Goal: Task Accomplishment & Management: Complete application form

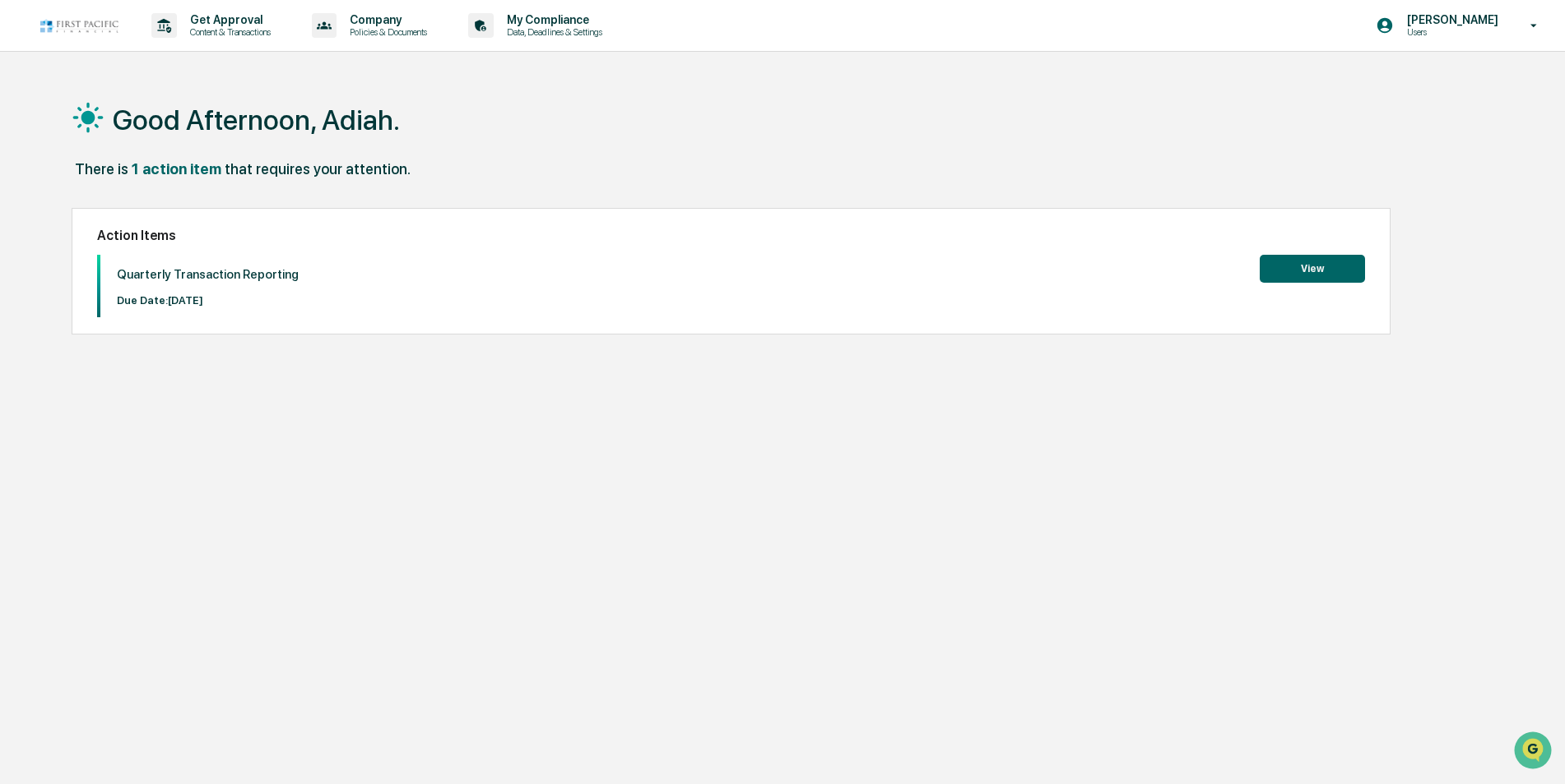
click at [1300, 278] on button "View" at bounding box center [1312, 269] width 105 height 28
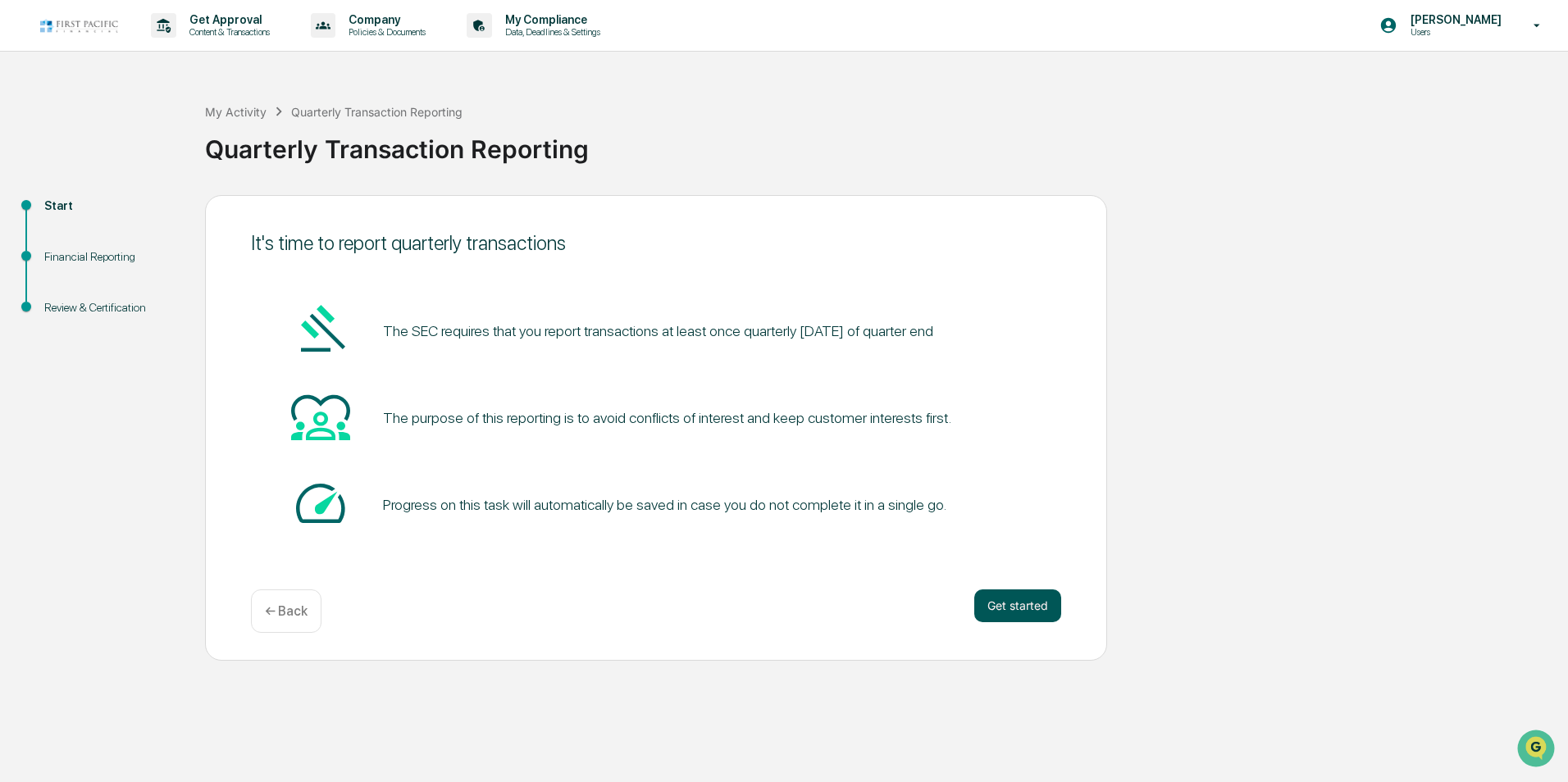
click at [989, 611] on button "Get started" at bounding box center [1018, 605] width 87 height 32
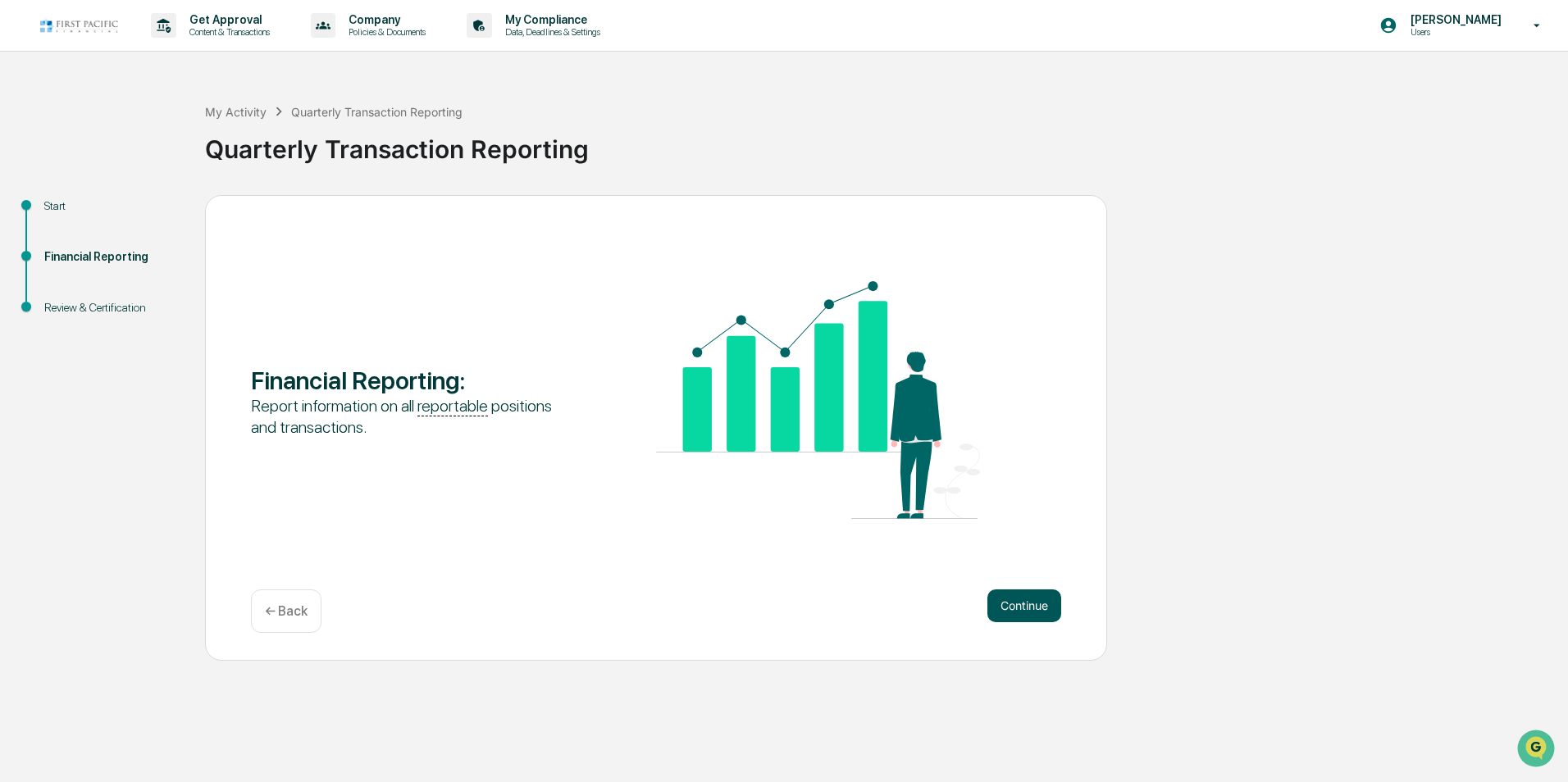
click at [998, 605] on button "Continue" at bounding box center [1023, 605] width 74 height 32
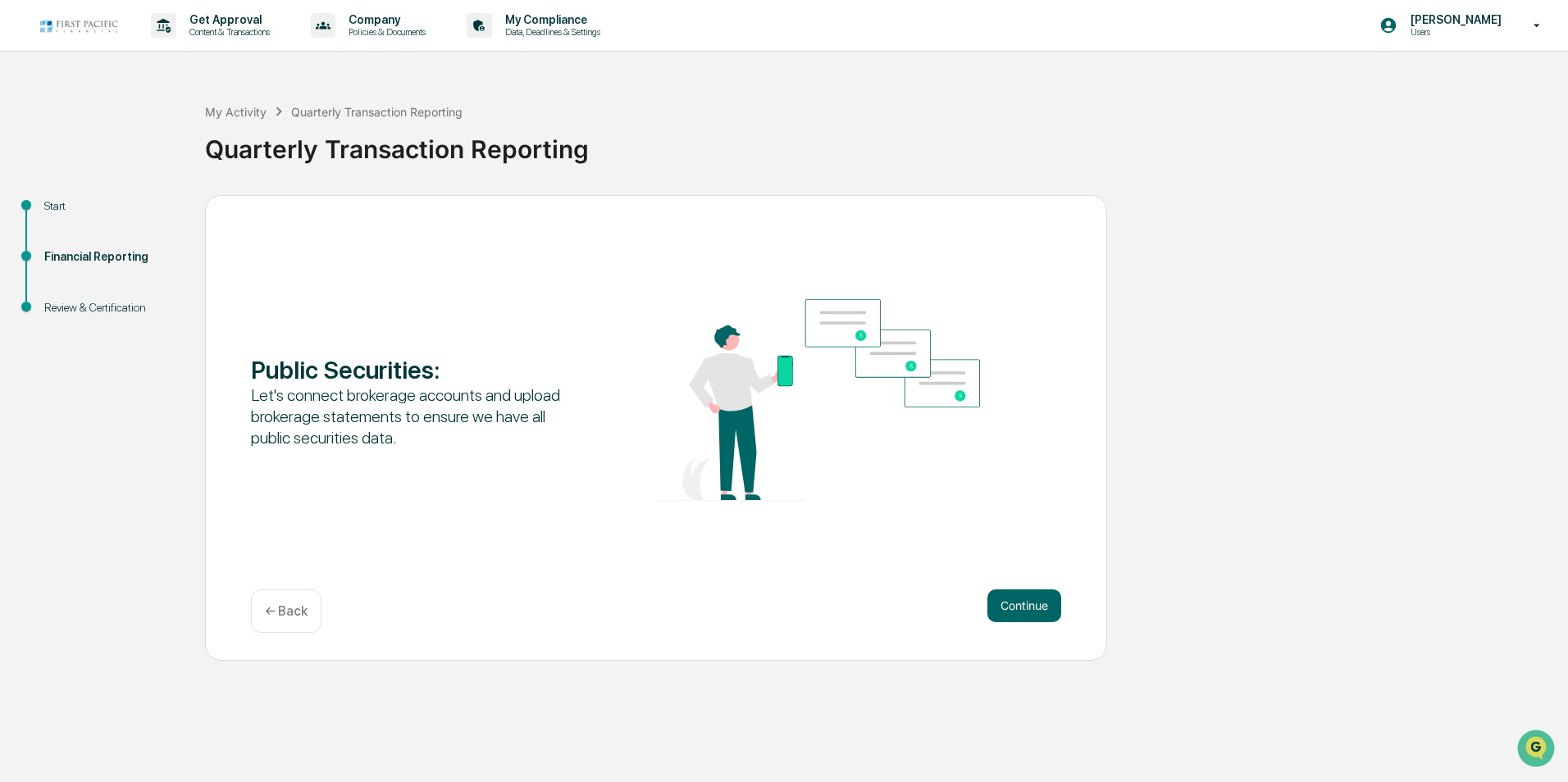
click at [998, 605] on button "Continue" at bounding box center [1023, 605] width 74 height 32
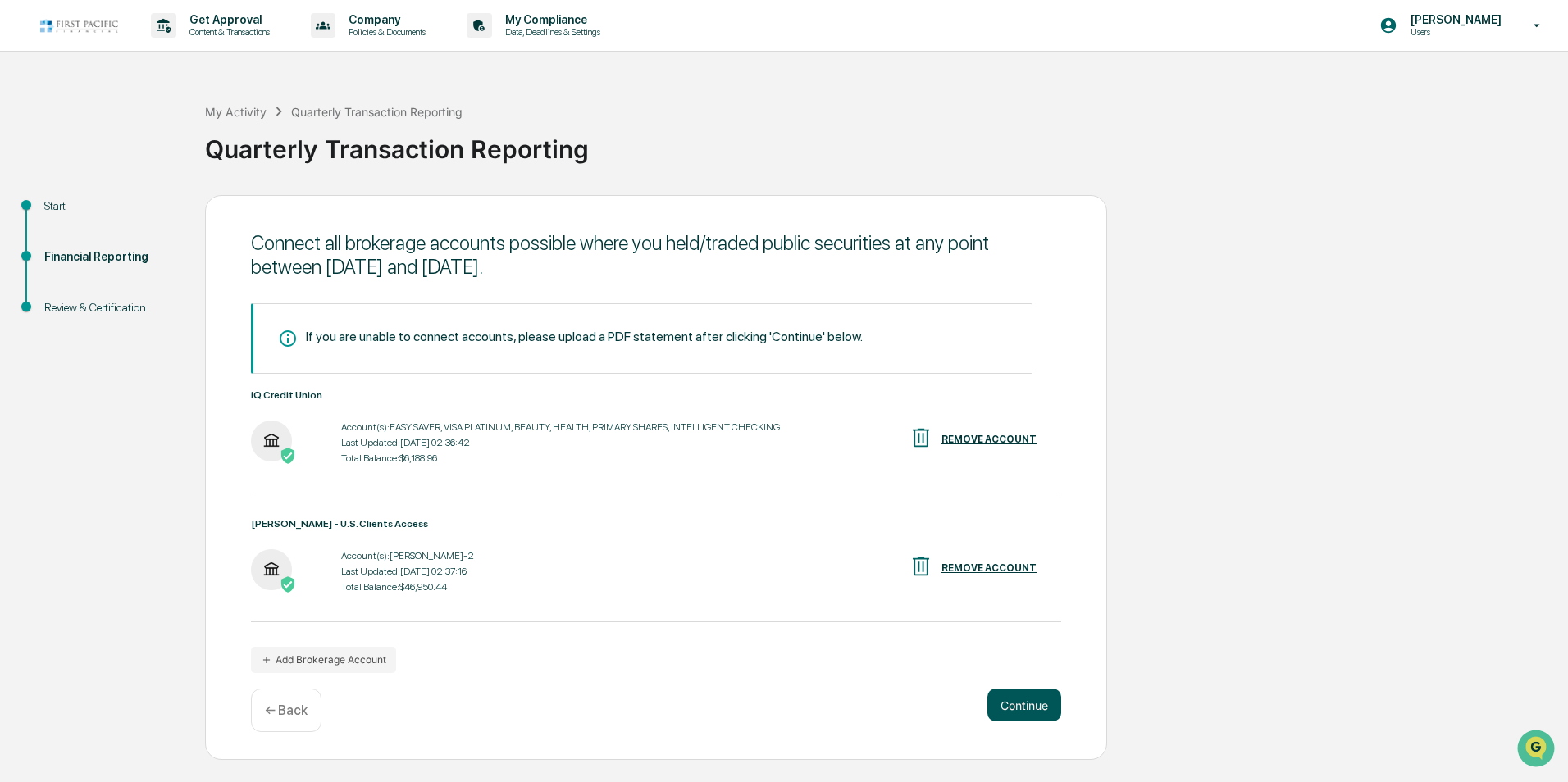
click at [1017, 696] on button "Continue" at bounding box center [1023, 704] width 74 height 32
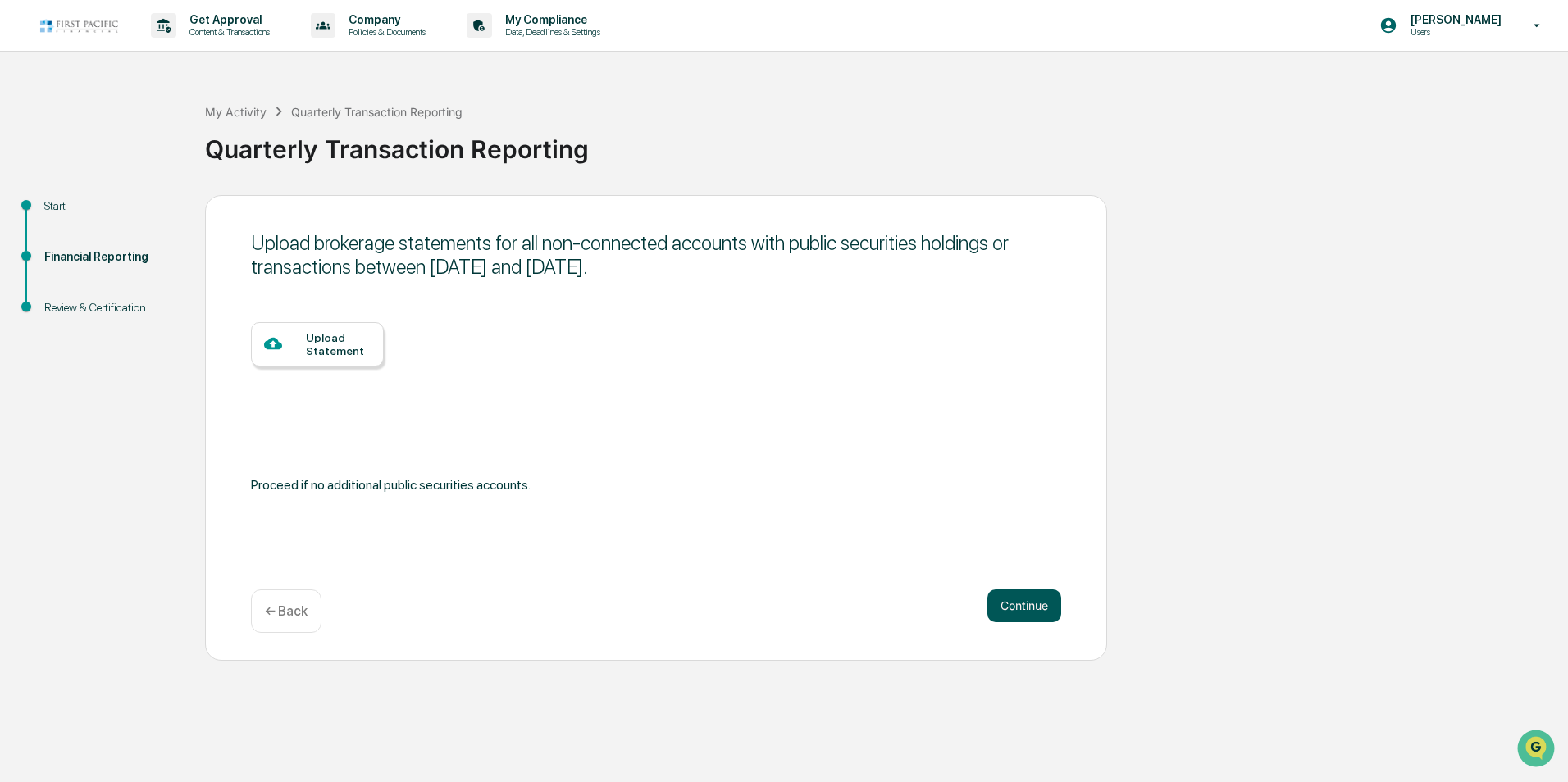
click at [1019, 601] on button "Continue" at bounding box center [1023, 605] width 74 height 32
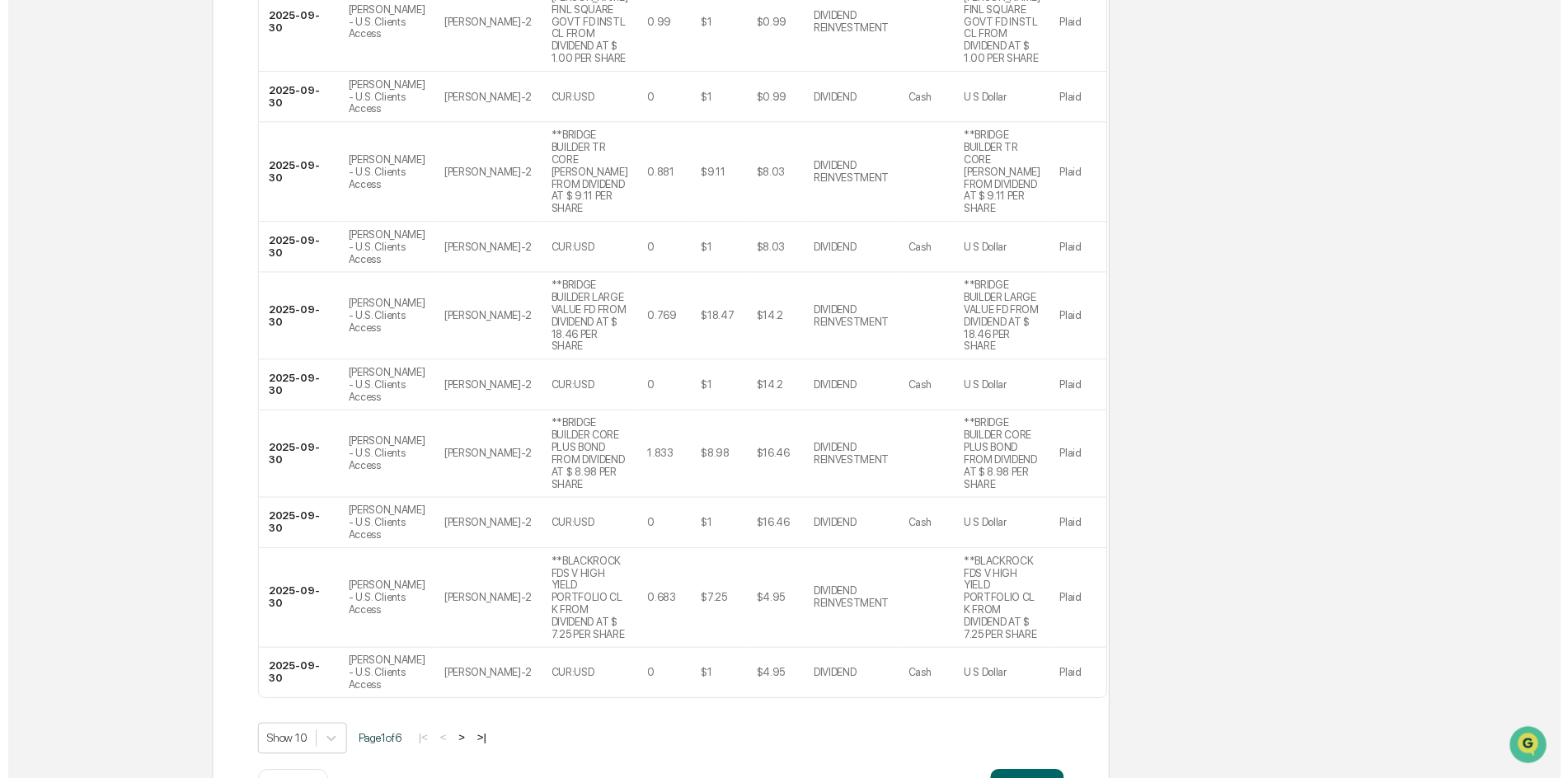
scroll to position [399, 0]
click at [1018, 776] on button "Continue" at bounding box center [1029, 792] width 74 height 33
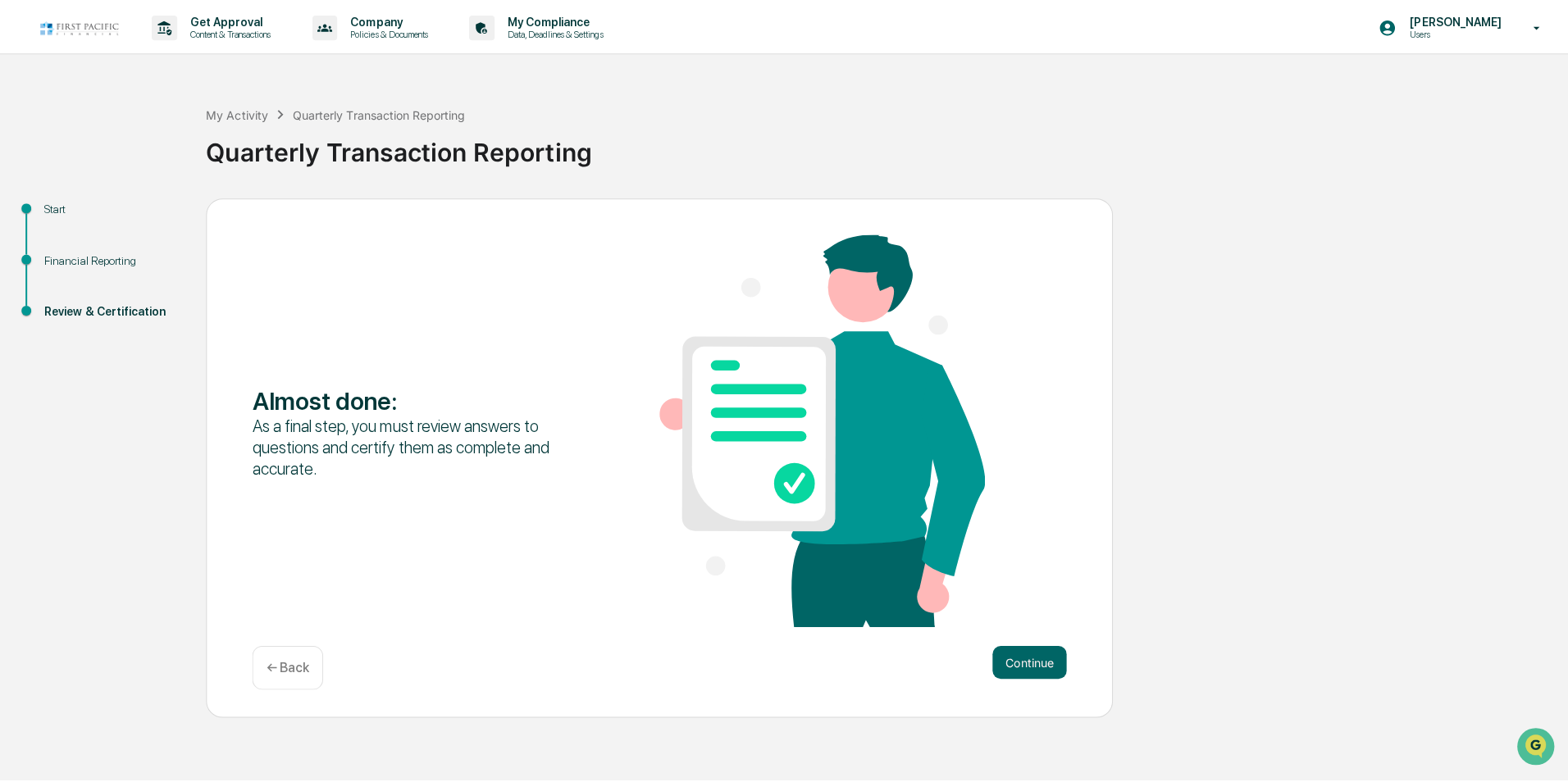
scroll to position [0, 0]
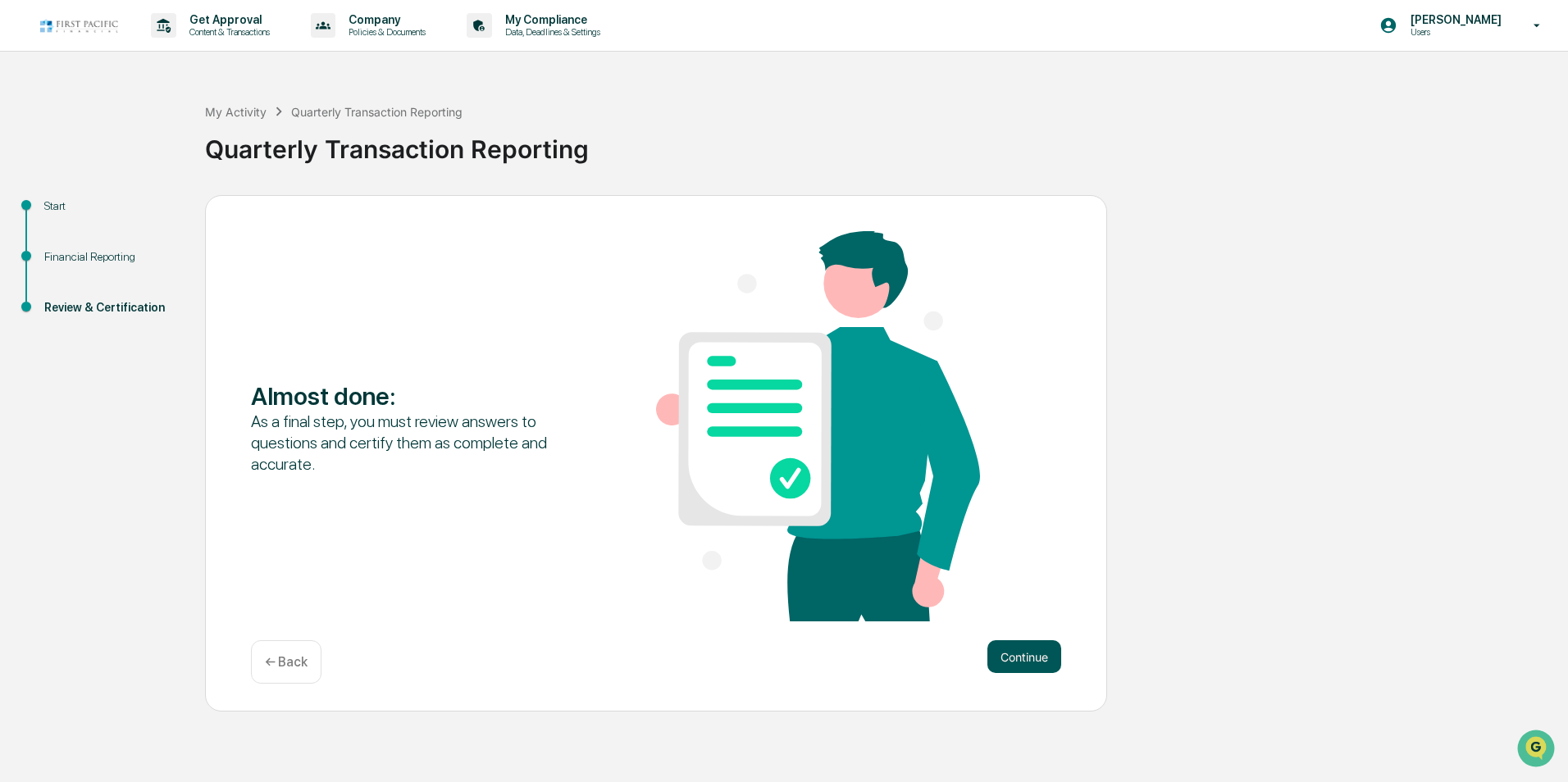
click at [1015, 647] on button "Continue" at bounding box center [1023, 656] width 74 height 32
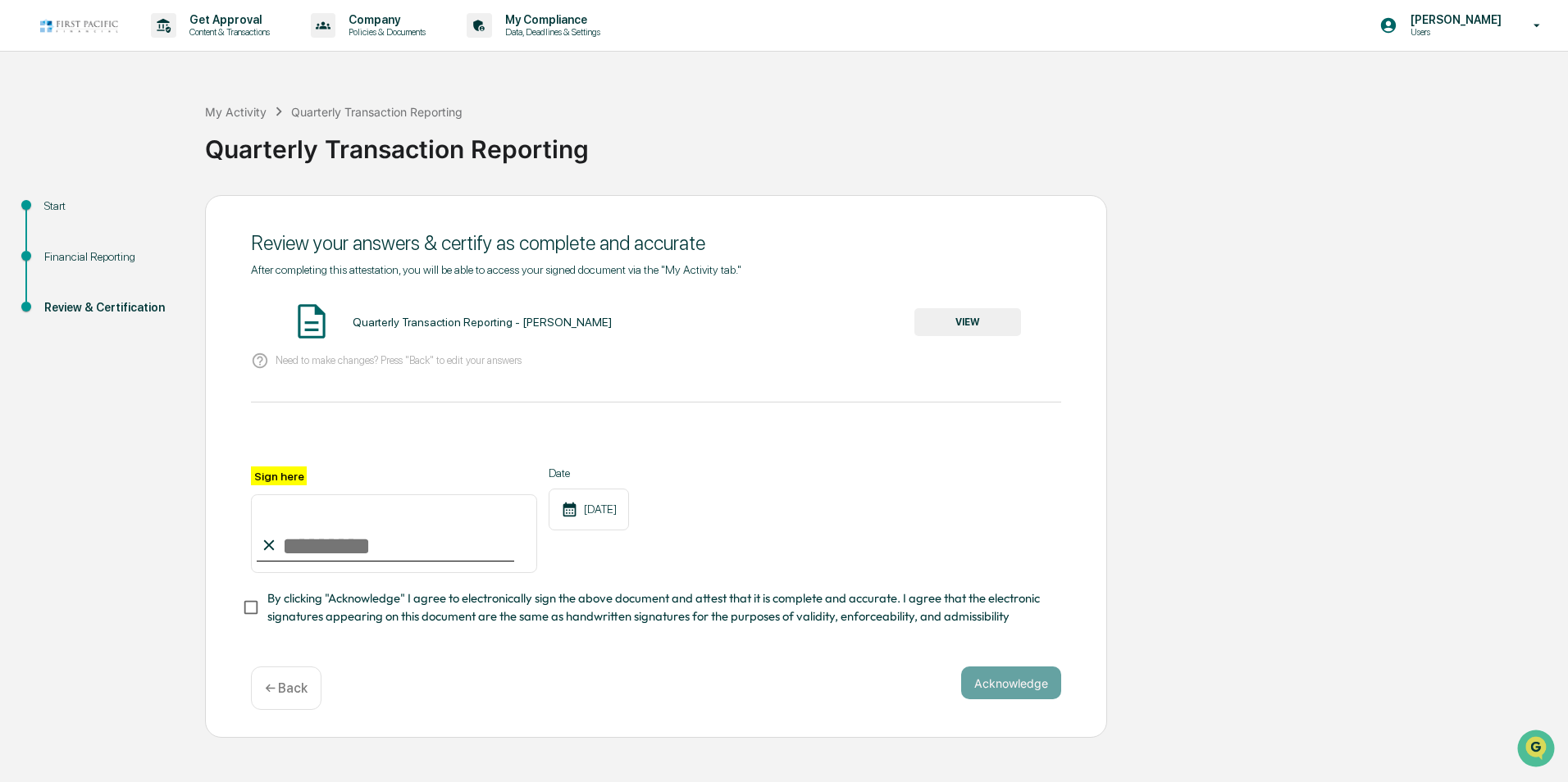
click at [283, 547] on input "Sign here" at bounding box center [394, 534] width 287 height 78
type input "**********"
click at [998, 693] on button "Acknowledge" at bounding box center [1012, 683] width 100 height 32
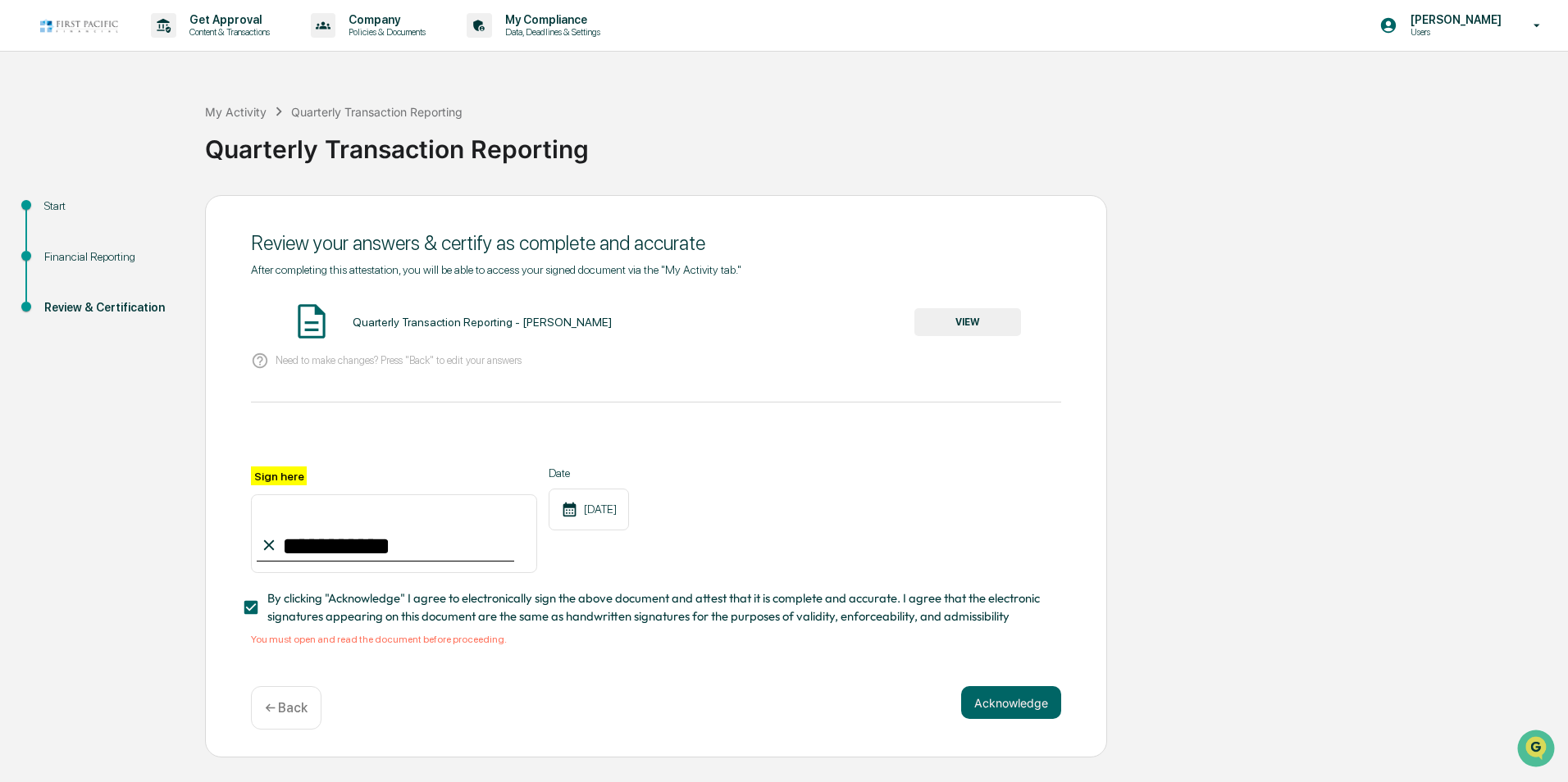
click at [1001, 321] on button "VIEW" at bounding box center [967, 322] width 107 height 27
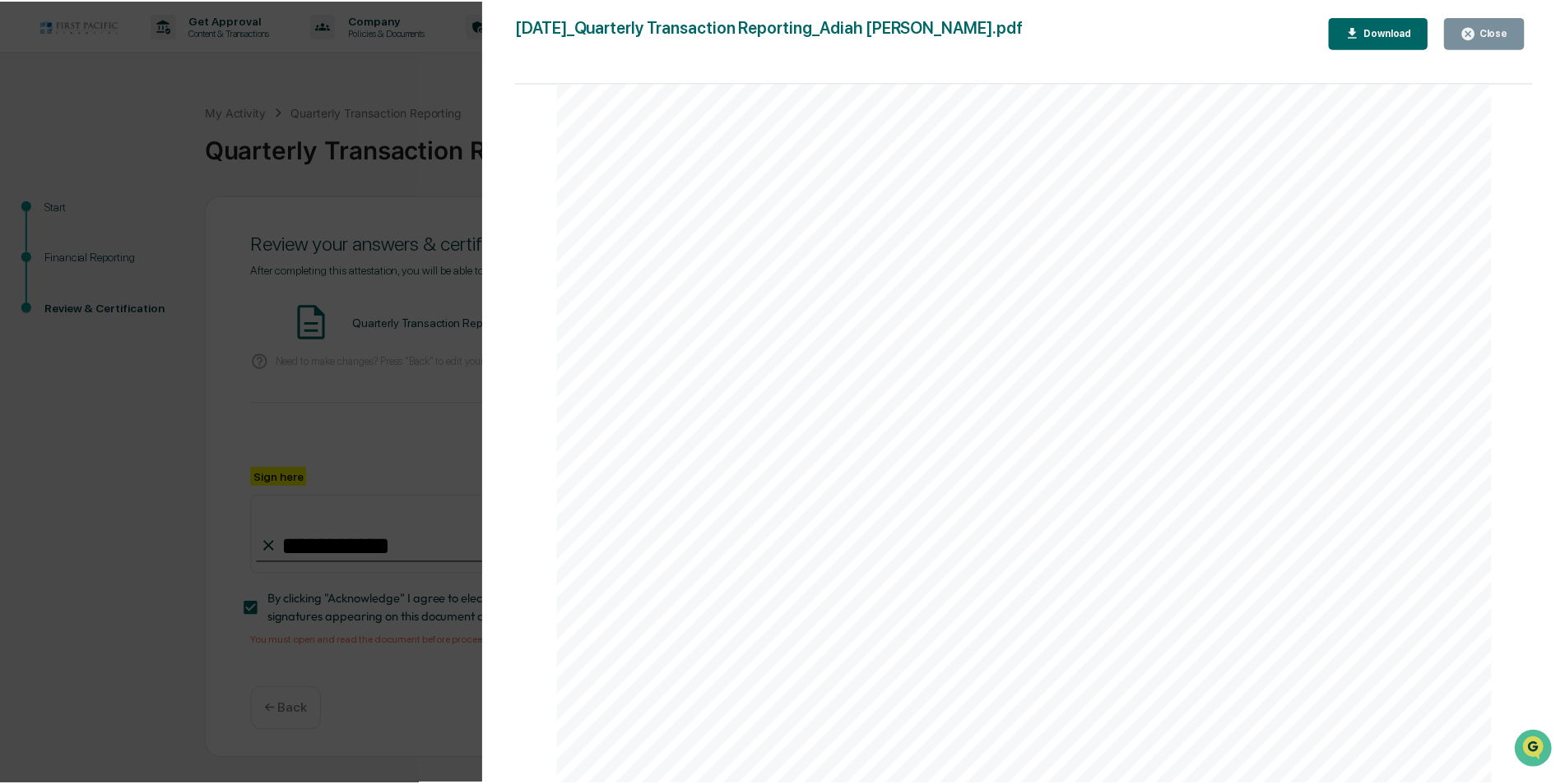
scroll to position [7282, 0]
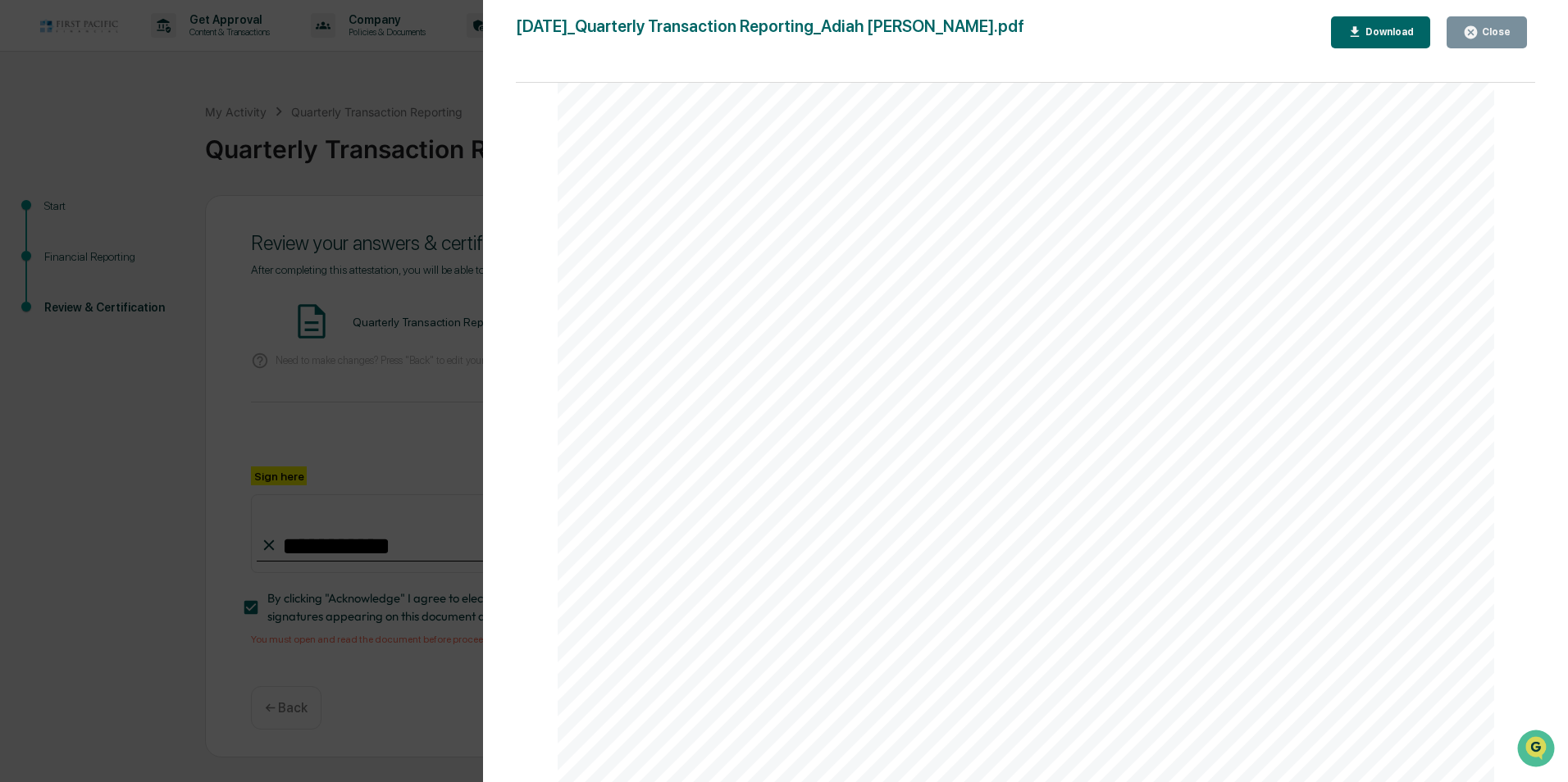
click at [1487, 34] on div "Close" at bounding box center [1494, 32] width 32 height 12
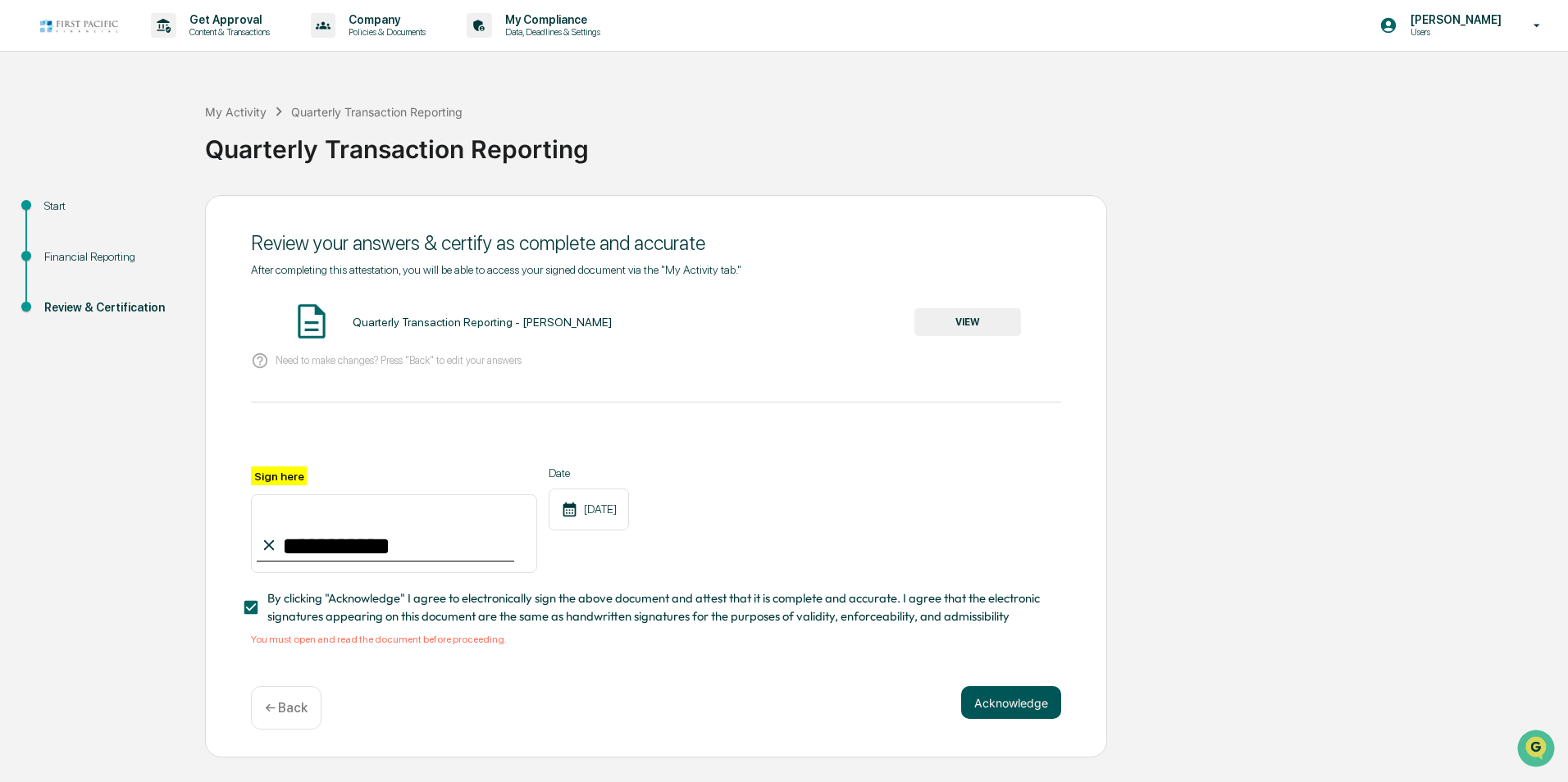
click at [1029, 711] on button "Acknowledge" at bounding box center [1012, 703] width 100 height 32
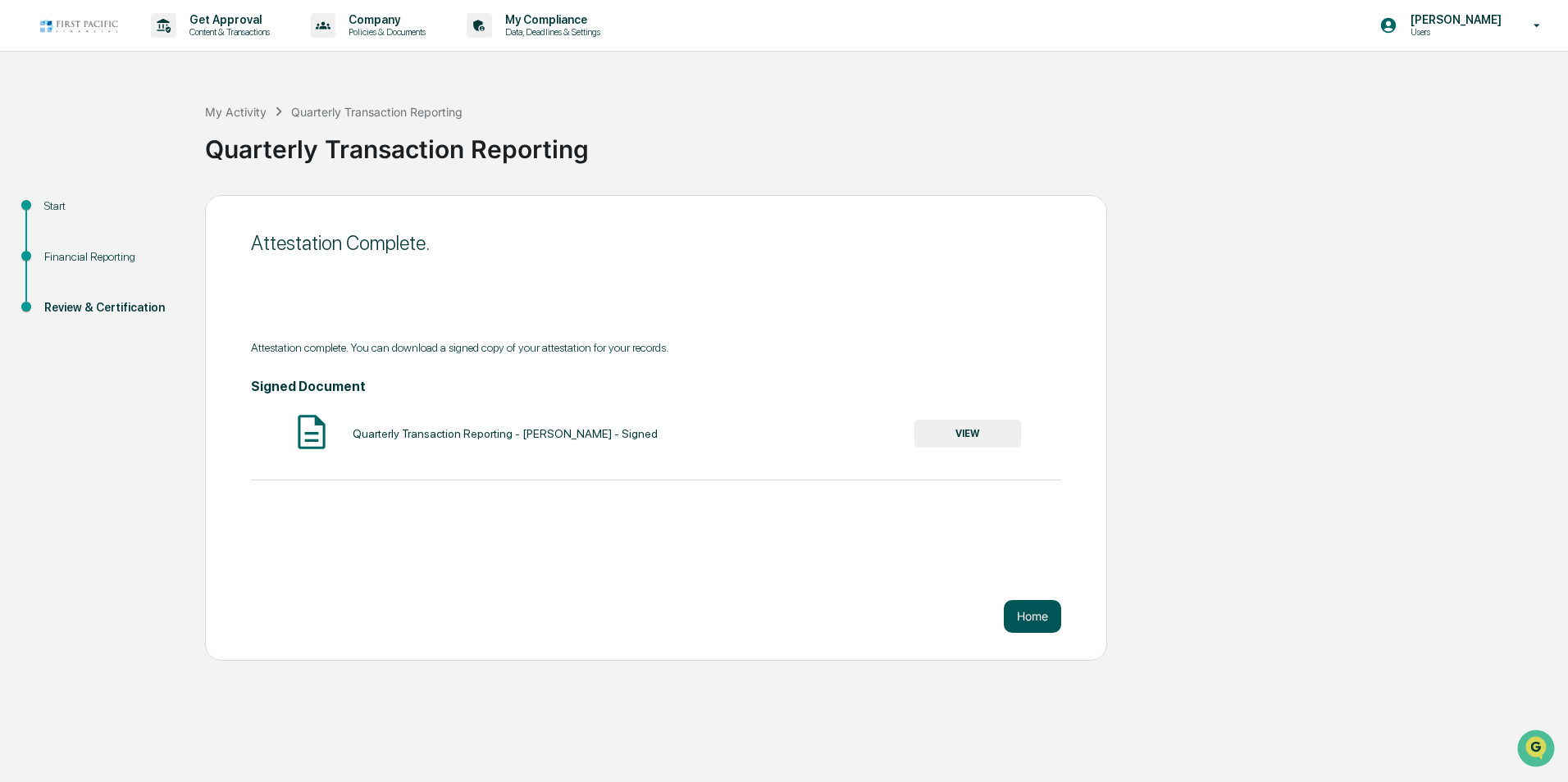
click at [1035, 617] on button "Home" at bounding box center [1032, 616] width 58 height 32
